Goal: Information Seeking & Learning: Learn about a topic

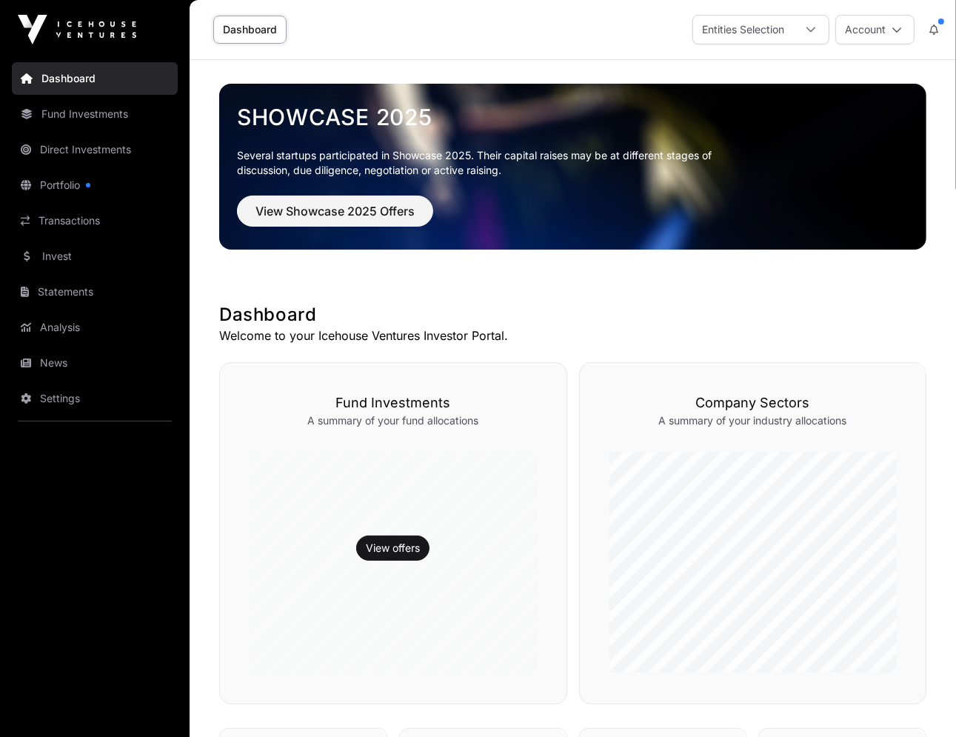
click at [935, 28] on icon at bounding box center [933, 29] width 9 height 10
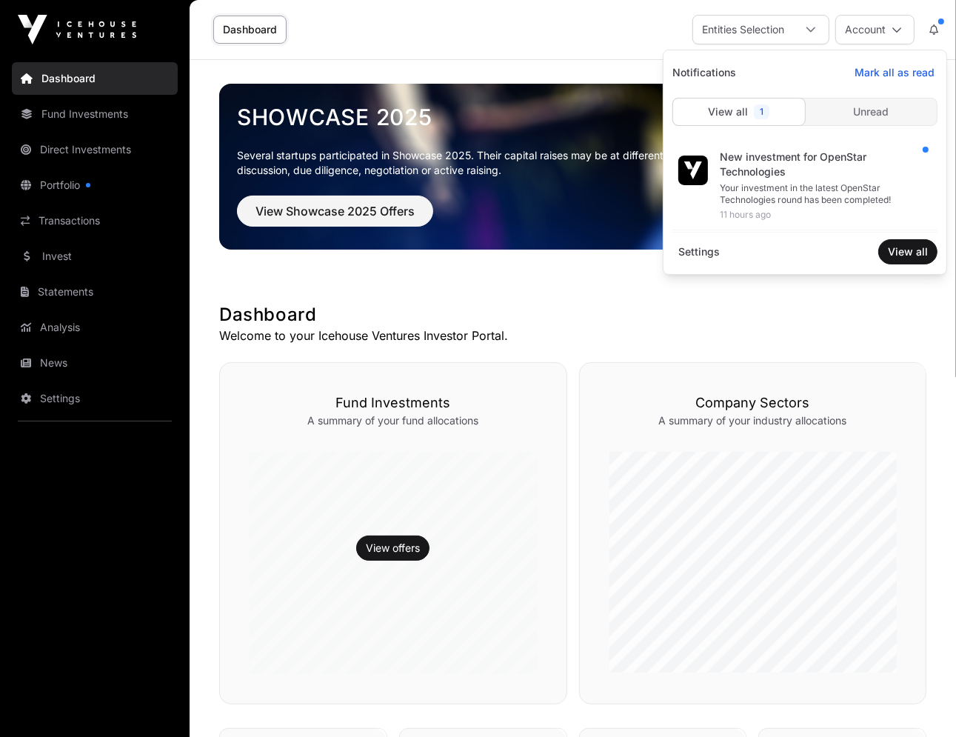
click at [799, 155] on div "New investment for OpenStar Technologies" at bounding box center [823, 165] width 206 height 30
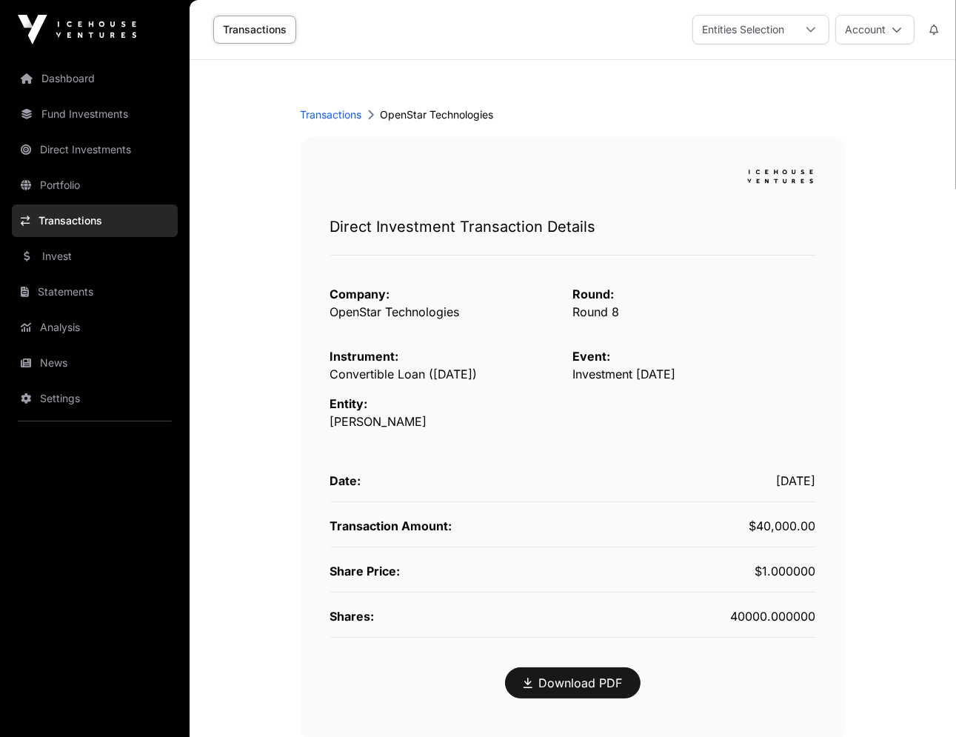
click at [83, 83] on link "Dashboard" at bounding box center [95, 78] width 166 height 33
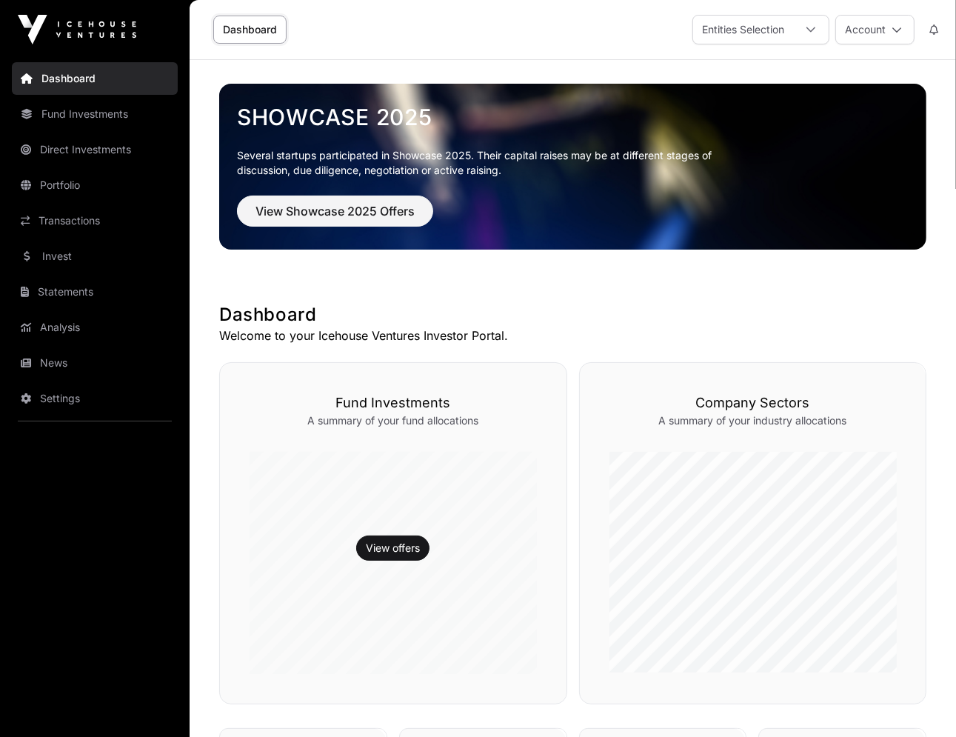
click at [412, 550] on link "View offers" at bounding box center [393, 547] width 54 height 15
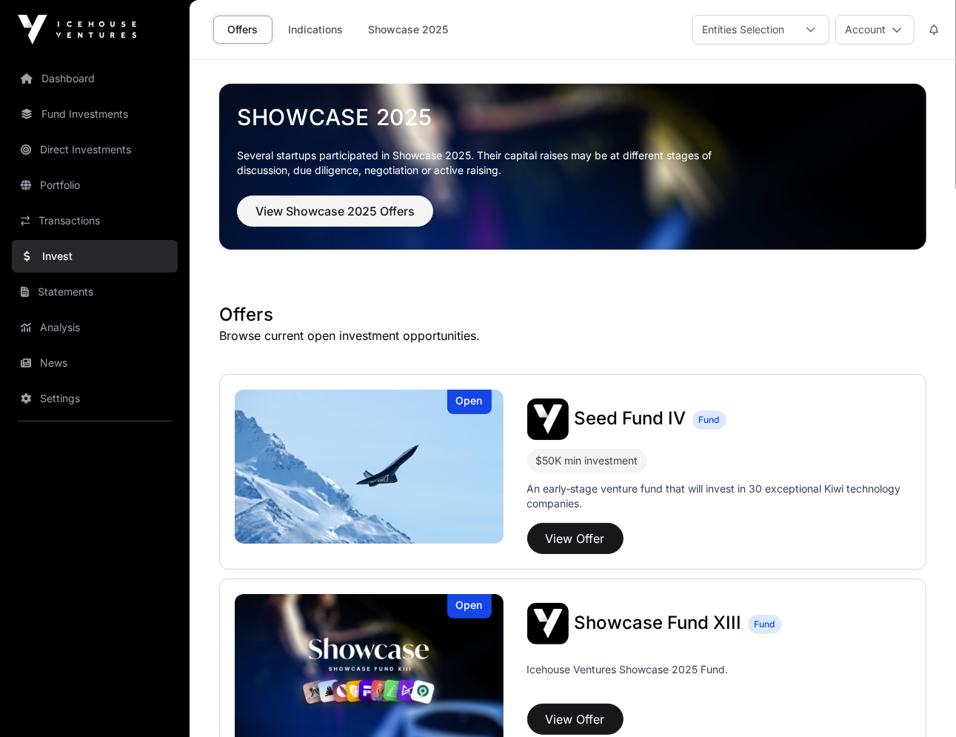
click at [309, 23] on link "Indications" at bounding box center [315, 30] width 74 height 28
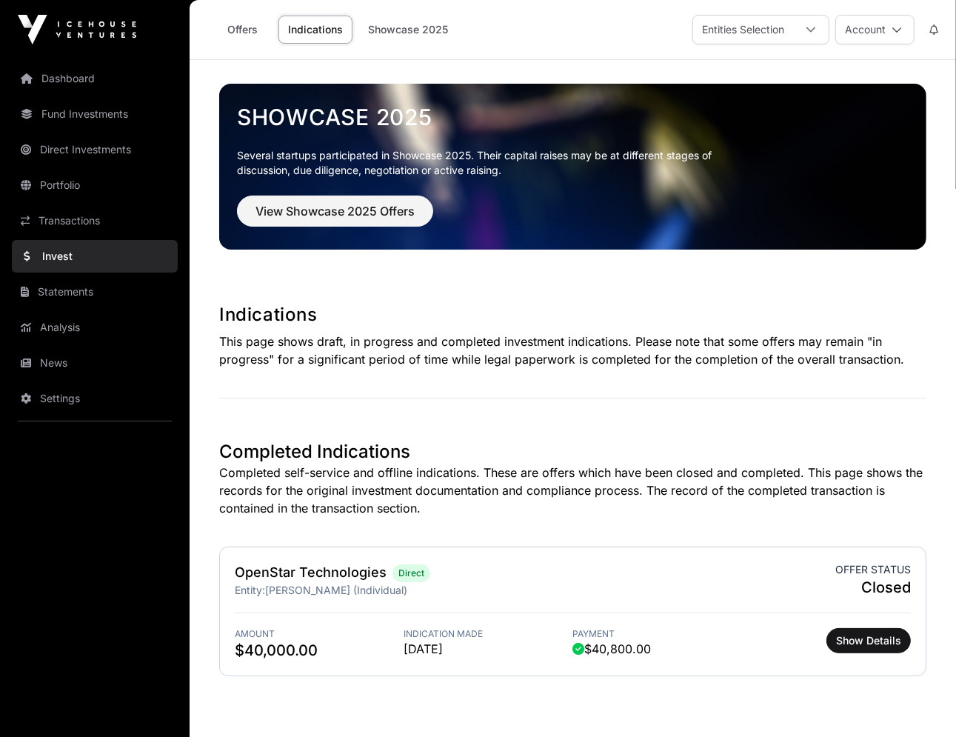
click at [65, 189] on link "Portfolio" at bounding box center [95, 185] width 166 height 33
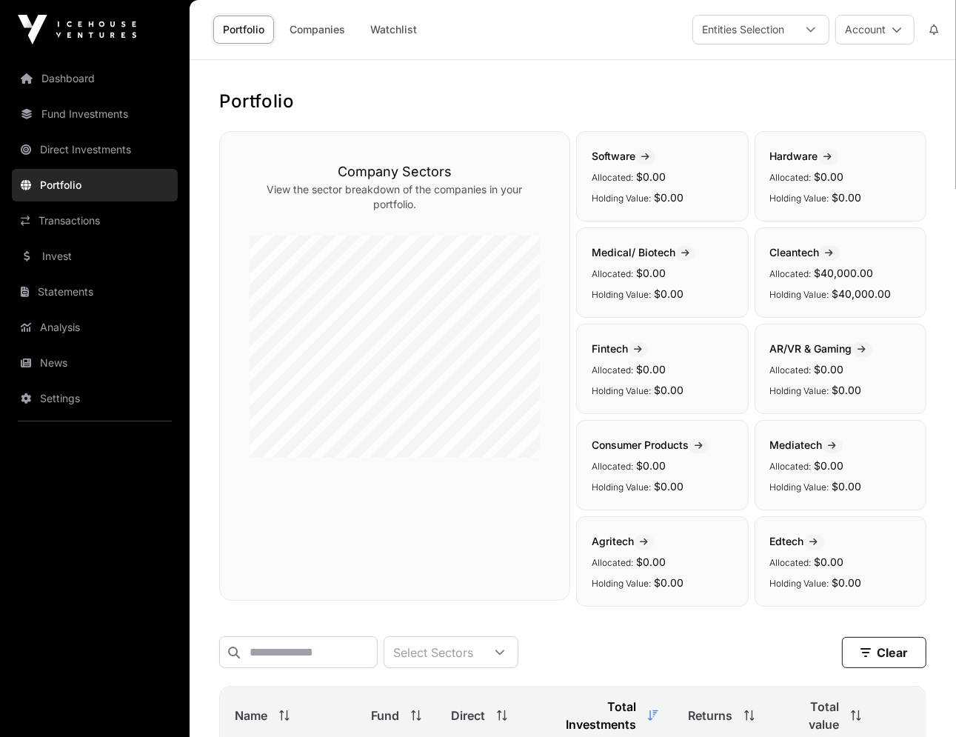
click at [808, 28] on icon at bounding box center [810, 29] width 10 height 10
